Goal: Task Accomplishment & Management: Manage account settings

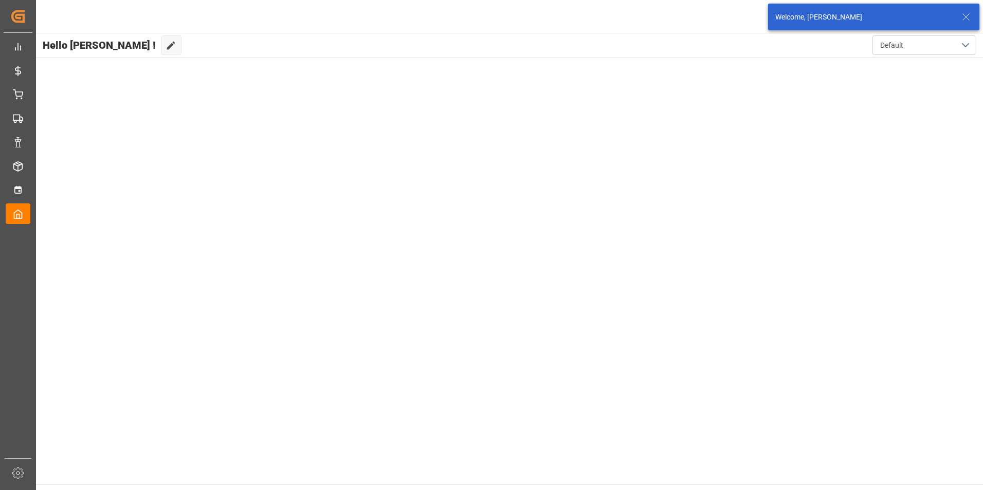
click at [968, 16] on icon at bounding box center [965, 17] width 12 height 12
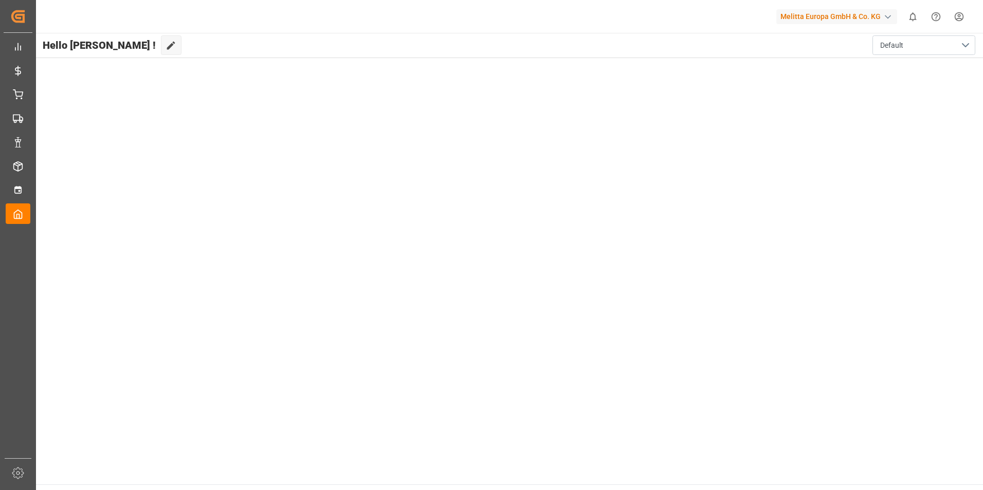
click at [958, 11] on html "Created by potrace 1.15, written by [PERSON_NAME] [DATE]-[DATE] Created by potr…" at bounding box center [491, 245] width 983 height 490
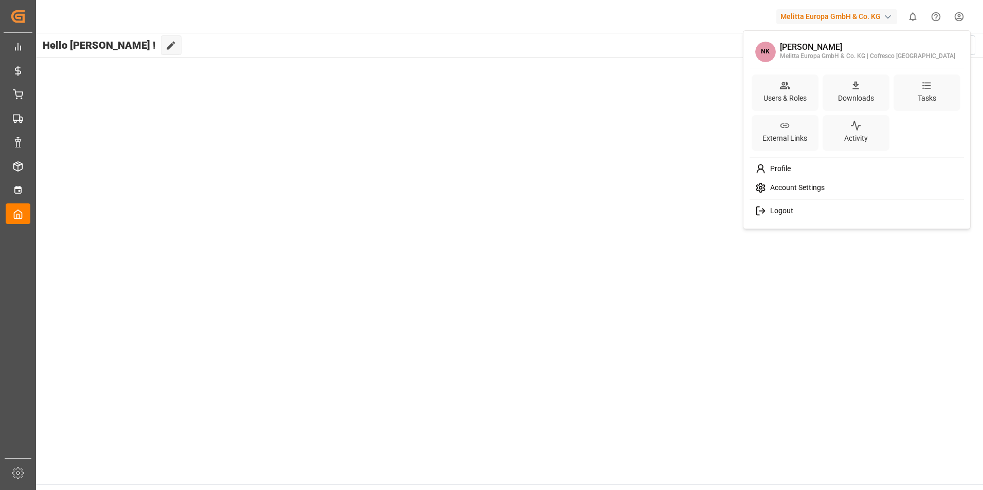
click at [779, 218] on div "Logout" at bounding box center [856, 210] width 211 height 19
